Goal: Check status: Check status

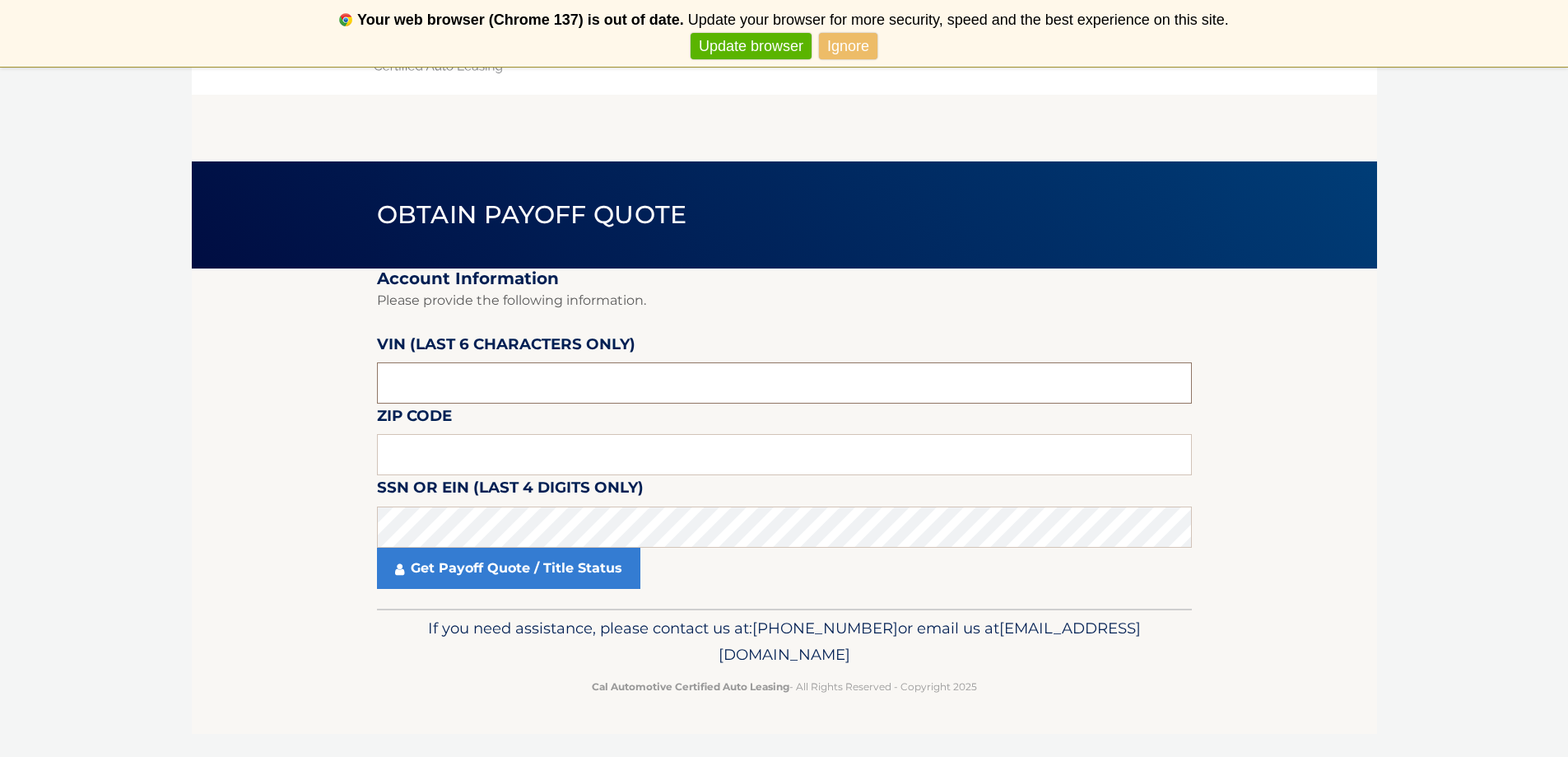
click at [652, 387] on input "text" at bounding box center [784, 383] width 815 height 41
click at [534, 372] on input "text" at bounding box center [784, 383] width 815 height 41
type input "558070"
click at [480, 458] on input "text" at bounding box center [784, 455] width 815 height 41
type input "01760"
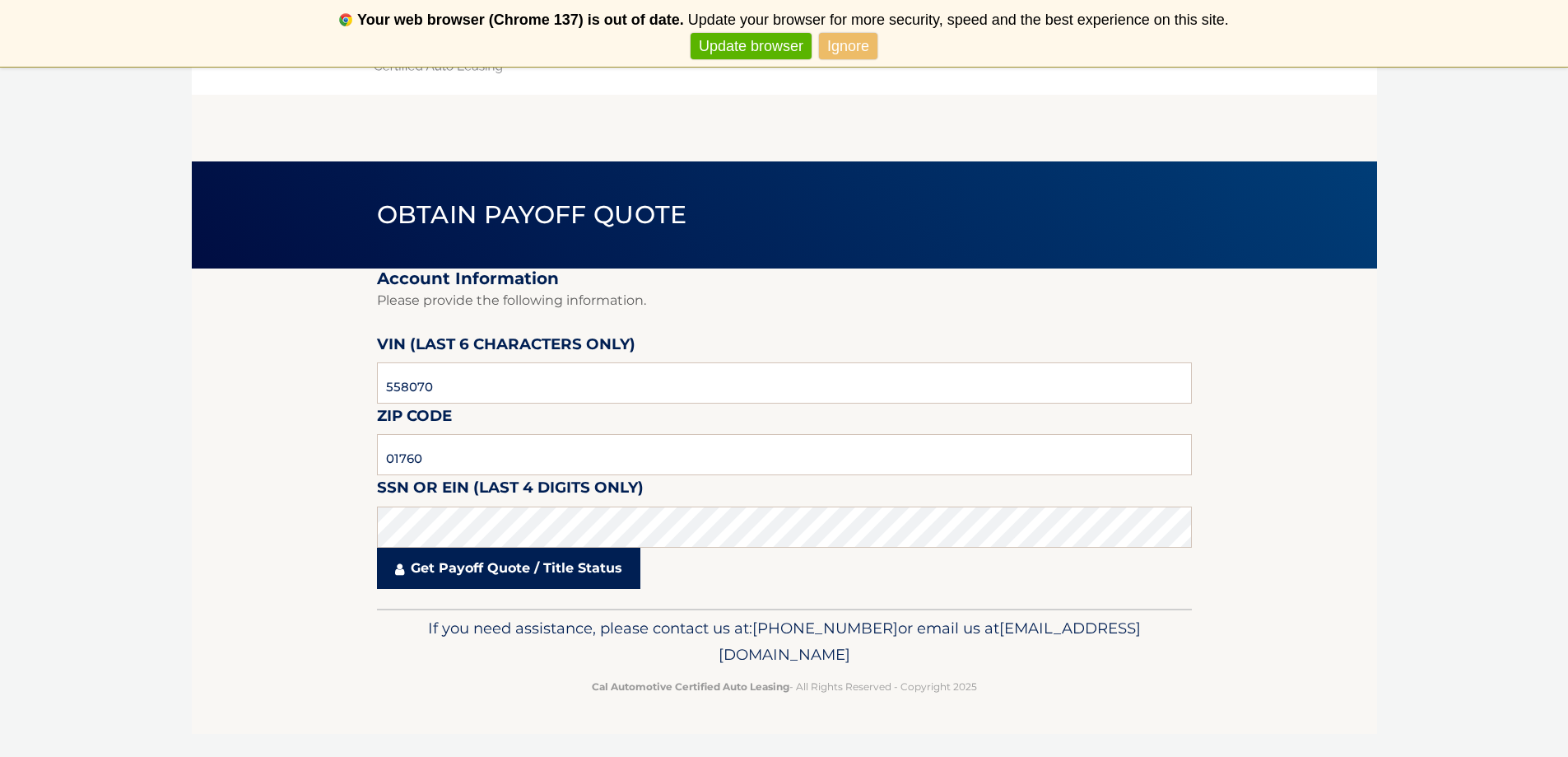
click at [508, 575] on link "Get Payoff Quote / Title Status" at bounding box center [508, 568] width 263 height 41
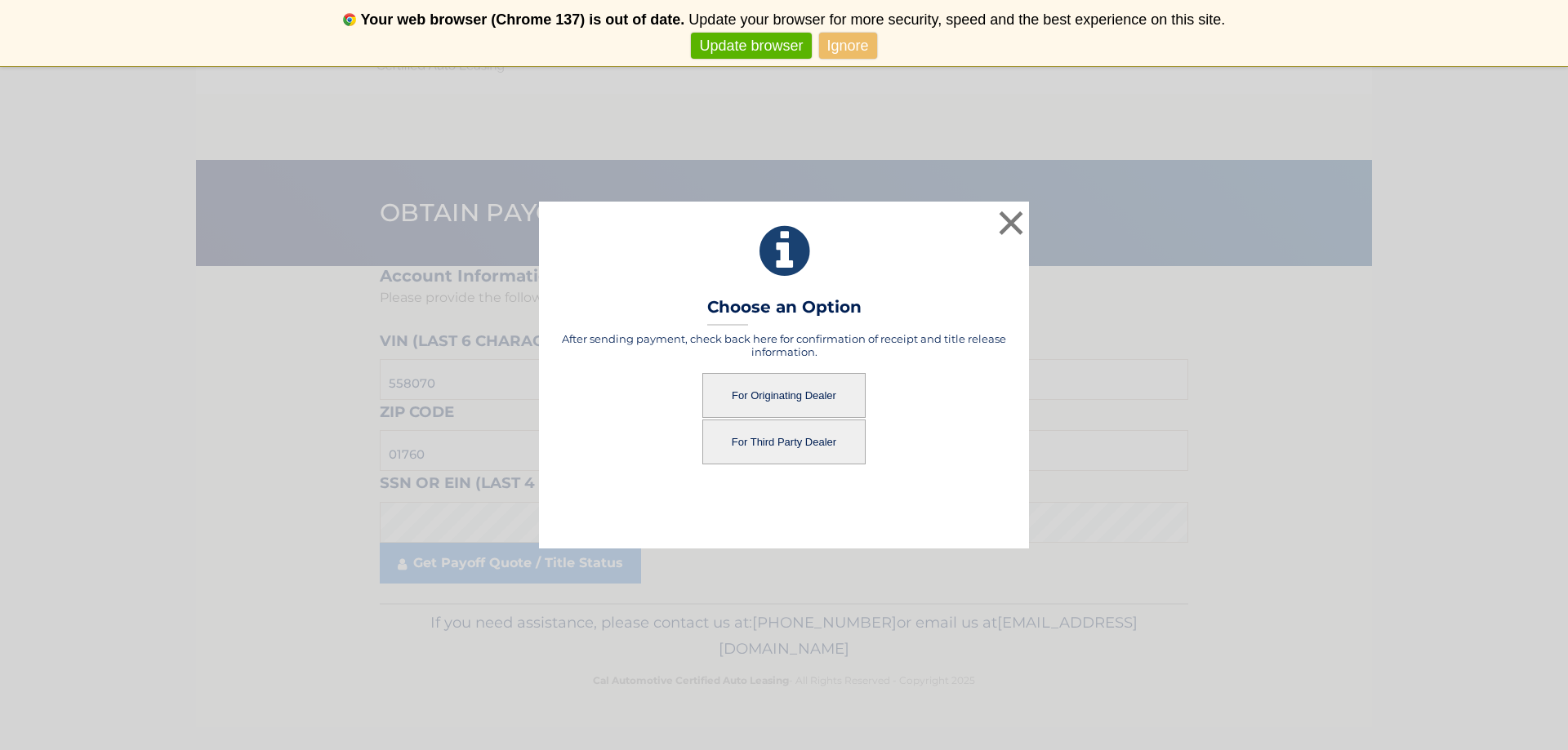
click at [789, 373] on button "For Originating Dealer" at bounding box center [784, 395] width 163 height 45
click at [766, 378] on button "For Originating Dealer" at bounding box center [784, 395] width 163 height 45
